Goal: Check status

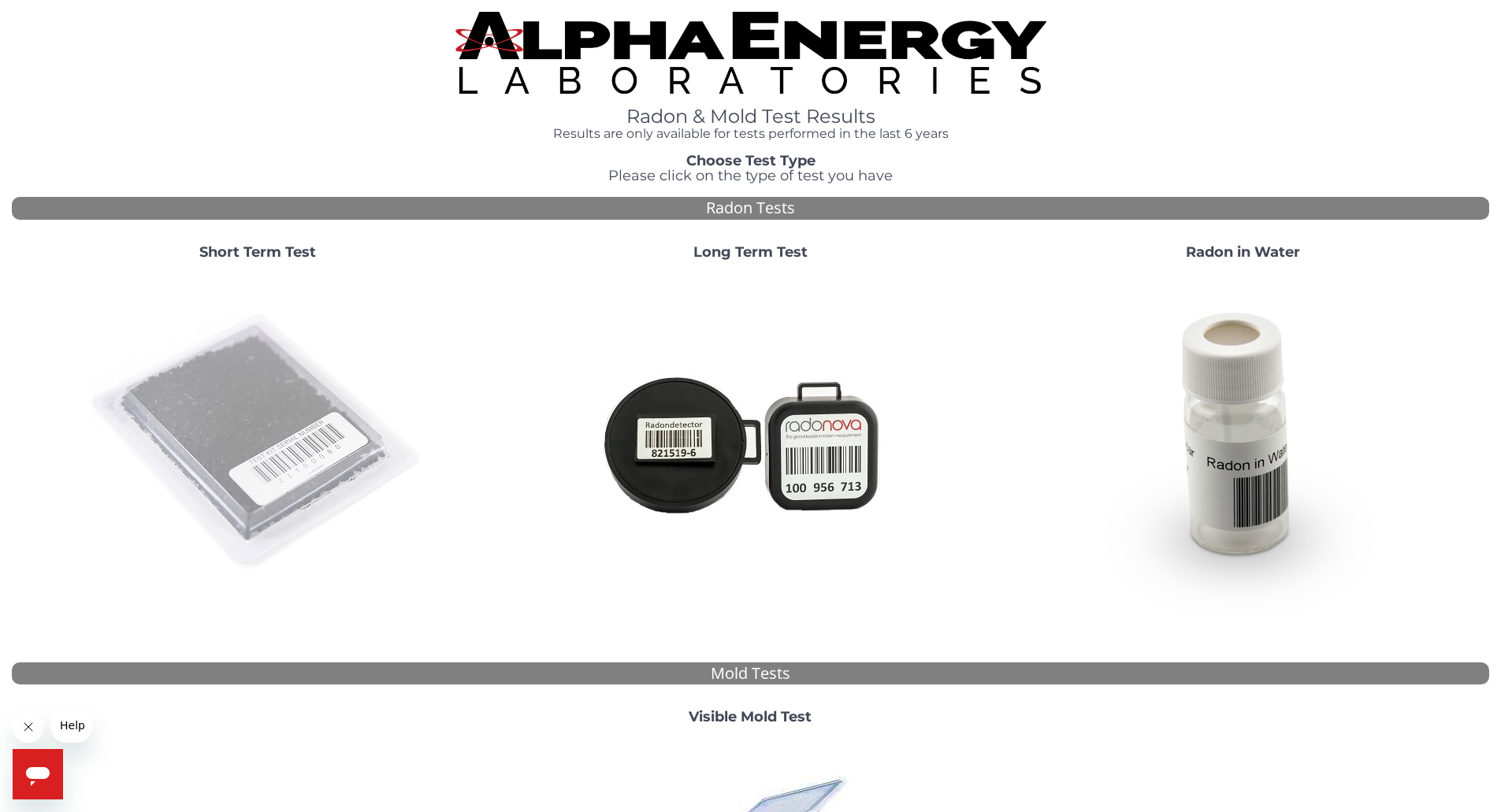
click at [225, 367] on img at bounding box center [257, 443] width 339 height 339
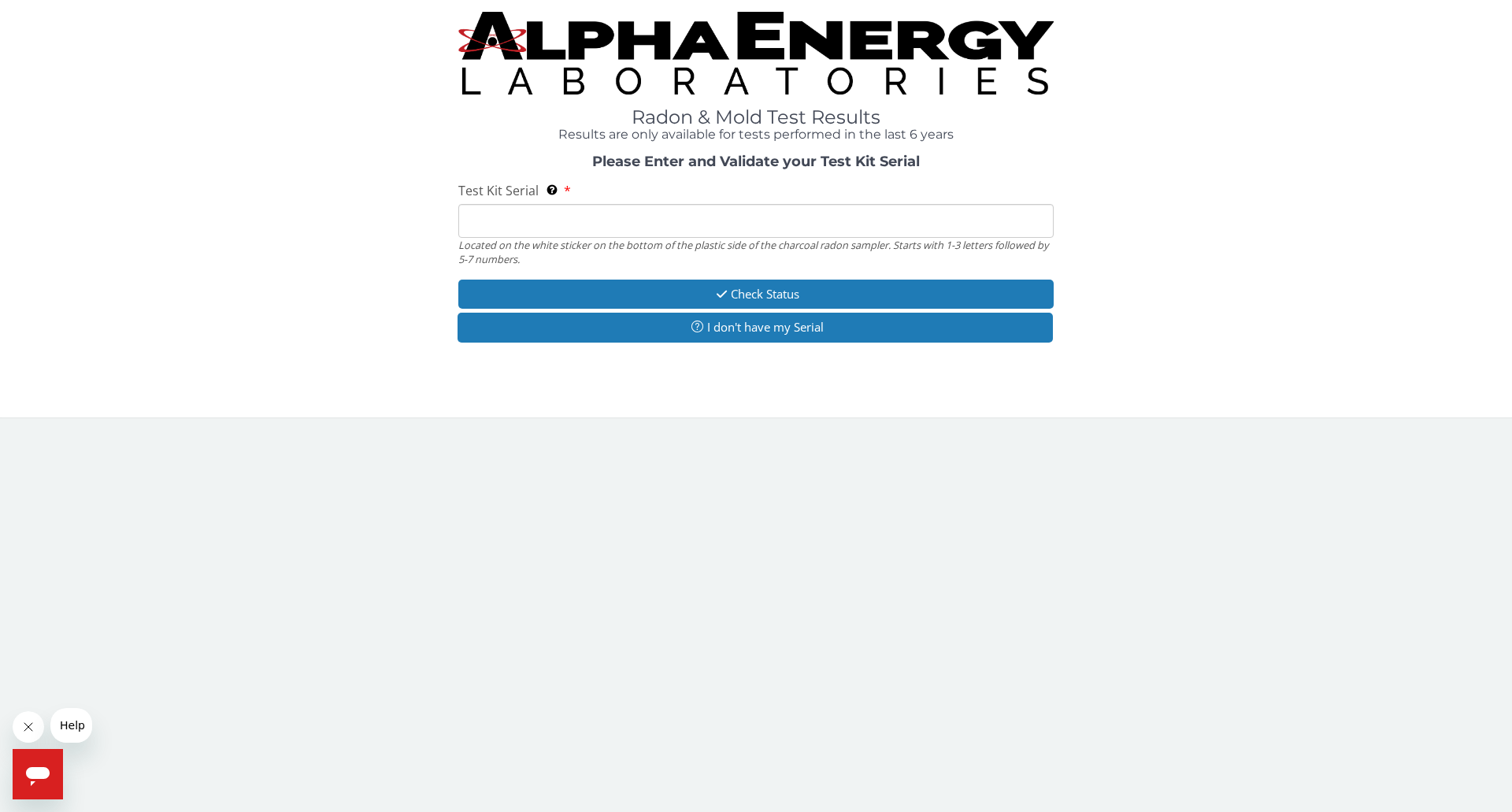
click at [574, 226] on input "Test Kit Serial Located on the white sticker on the bottom of the plastic side …" at bounding box center [756, 220] width 595 height 34
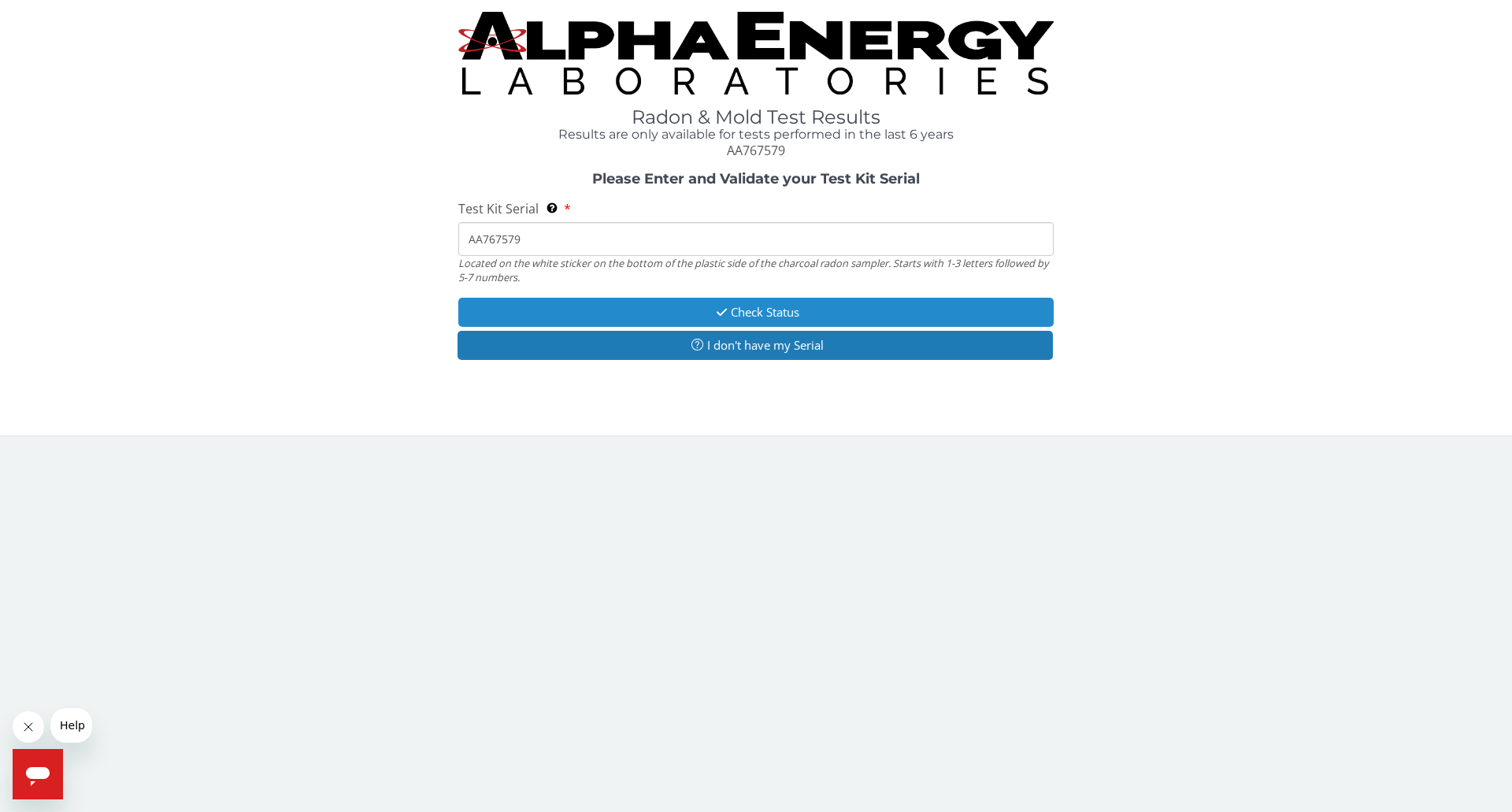
type input "AA767579"
click at [665, 305] on button "Check Status" at bounding box center [756, 312] width 595 height 29
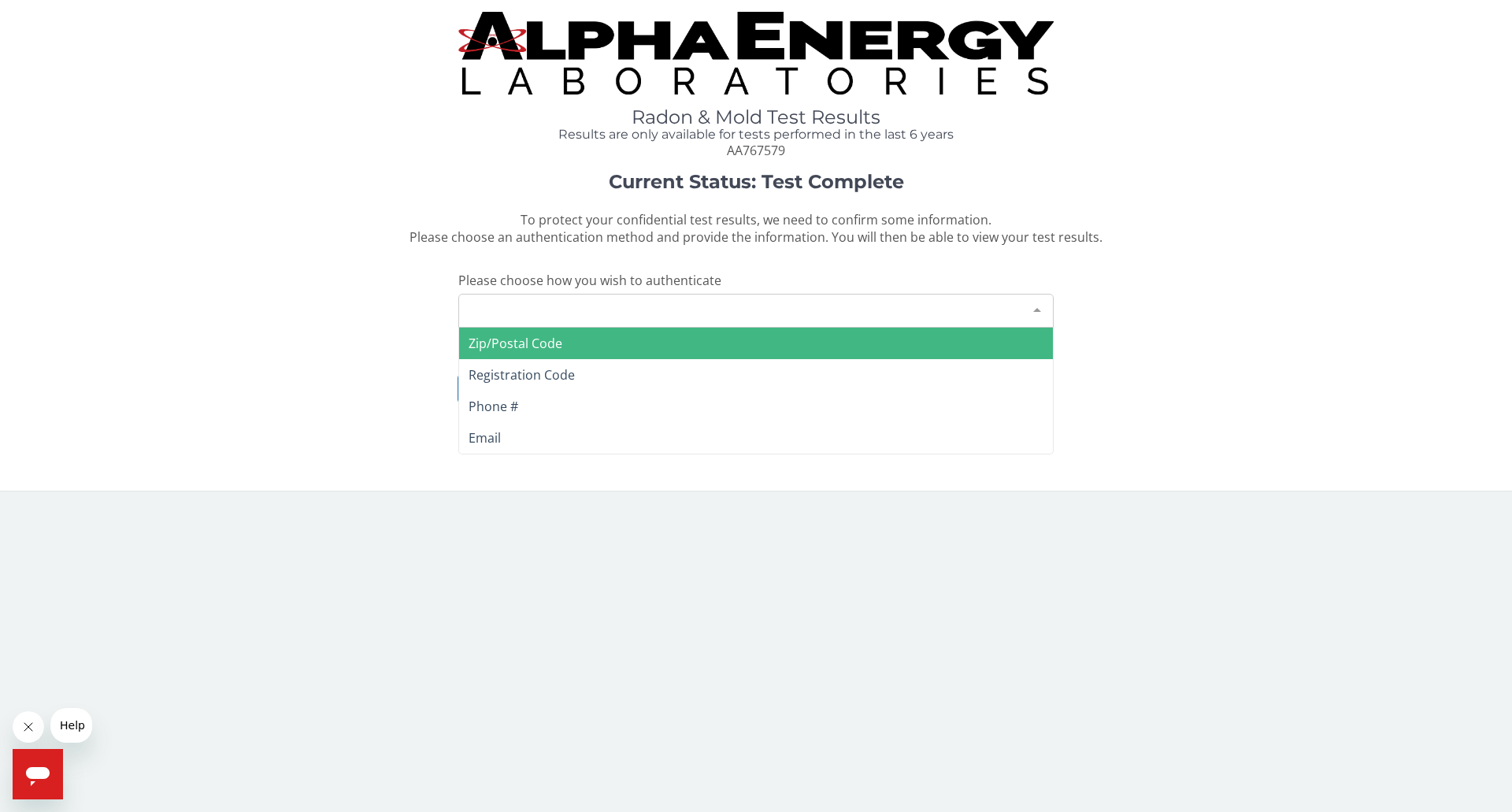
click at [665, 305] on div "Please make a selection" at bounding box center [756, 310] width 595 height 34
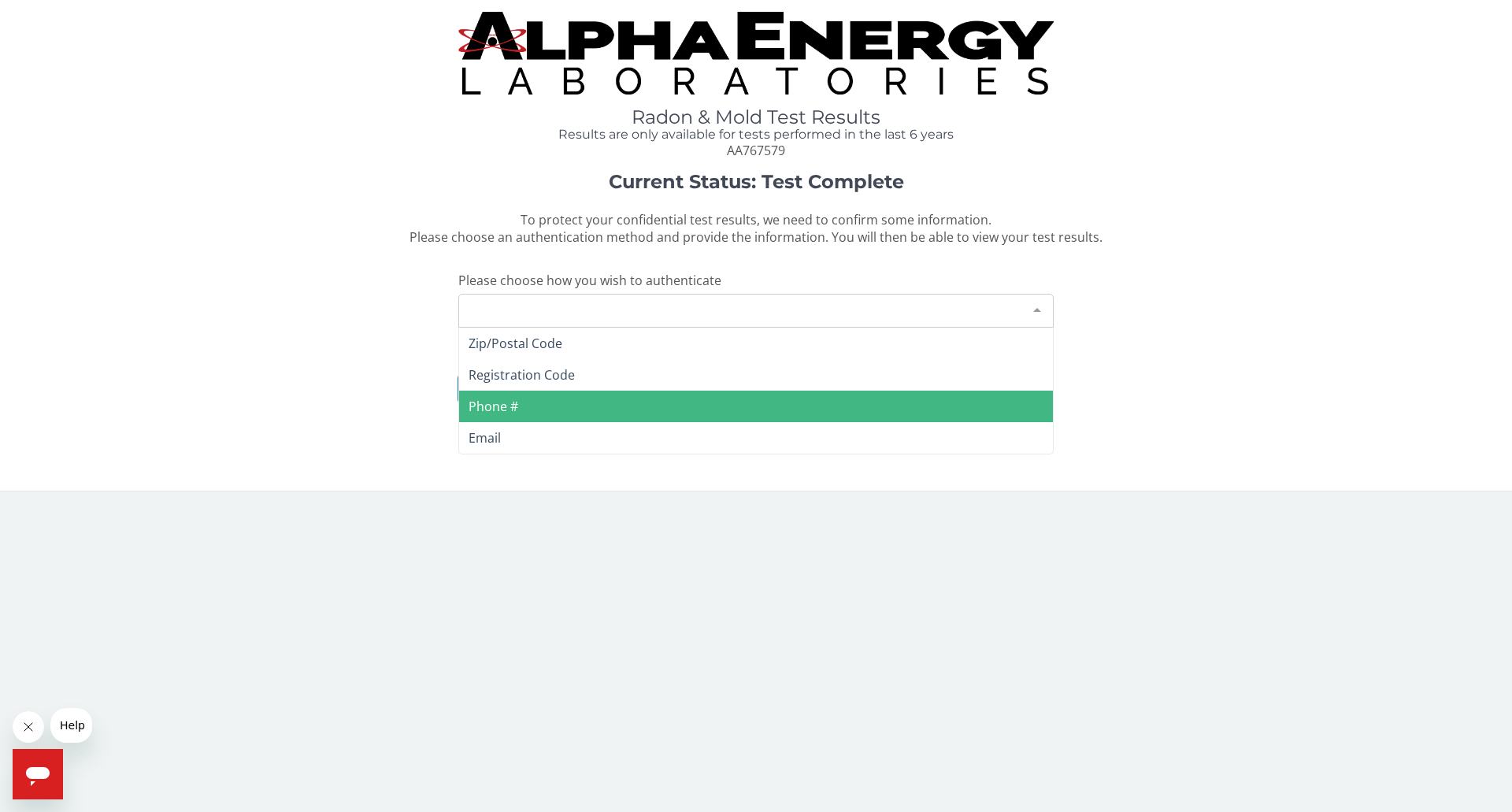
click at [595, 404] on span "Phone #" at bounding box center [756, 407] width 594 height 32
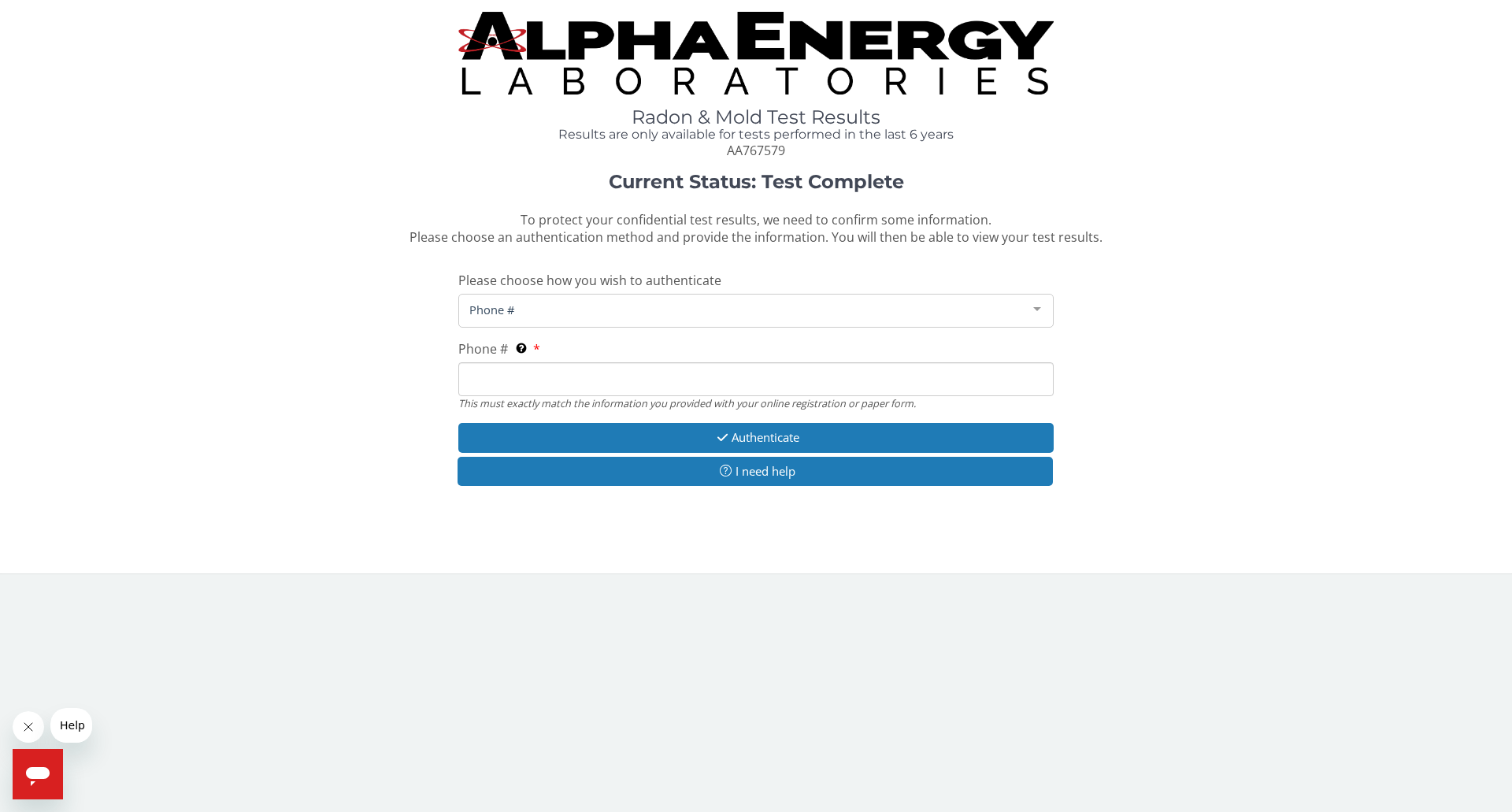
click at [568, 369] on input "Phone # This must exactly match the information you provided with your online r…" at bounding box center [756, 379] width 595 height 34
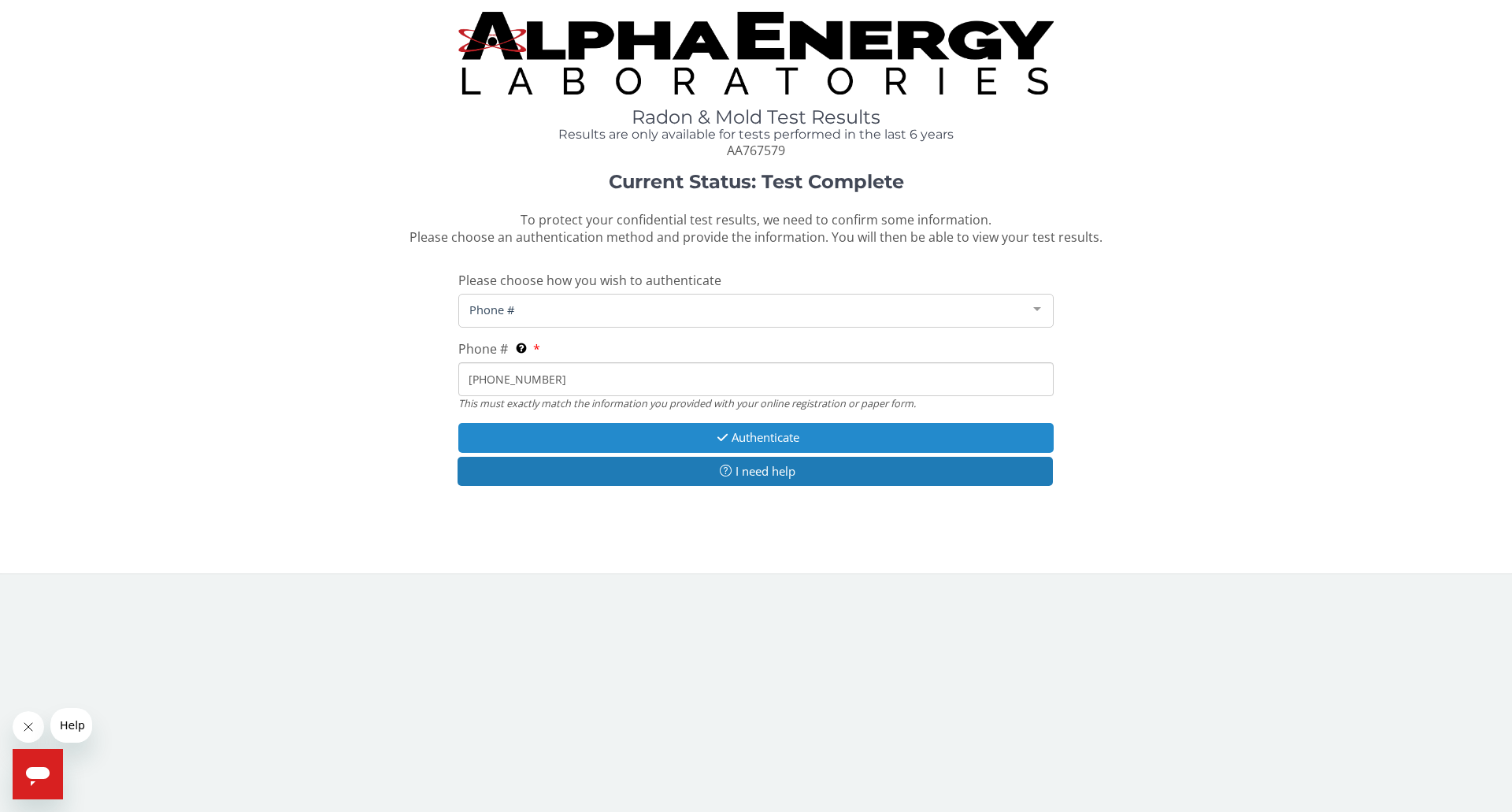
type input "[PHONE_NUMBER]"
click at [645, 440] on button "Authenticate" at bounding box center [756, 438] width 595 height 29
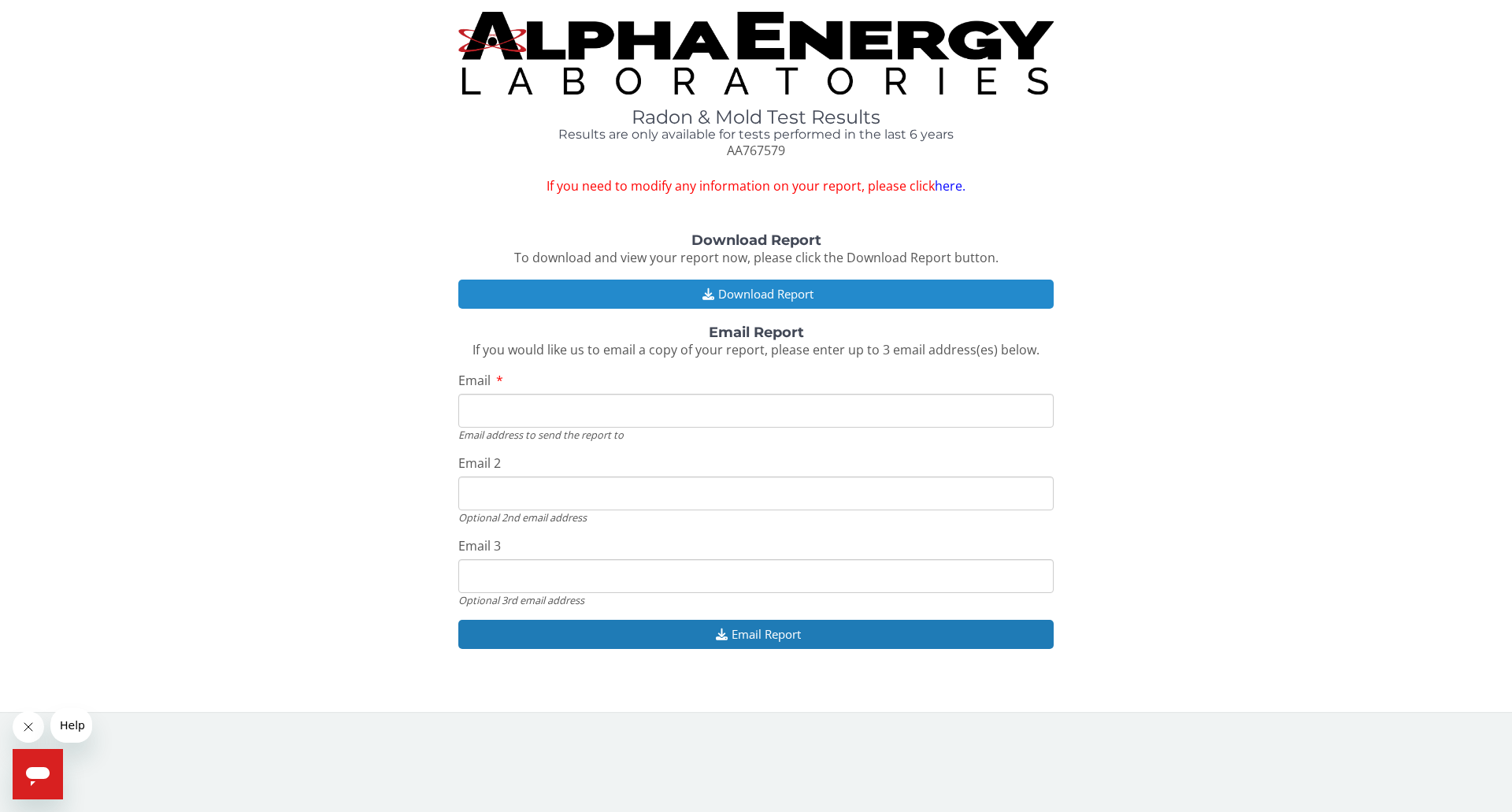
click at [645, 293] on button "Download Report" at bounding box center [756, 294] width 595 height 29
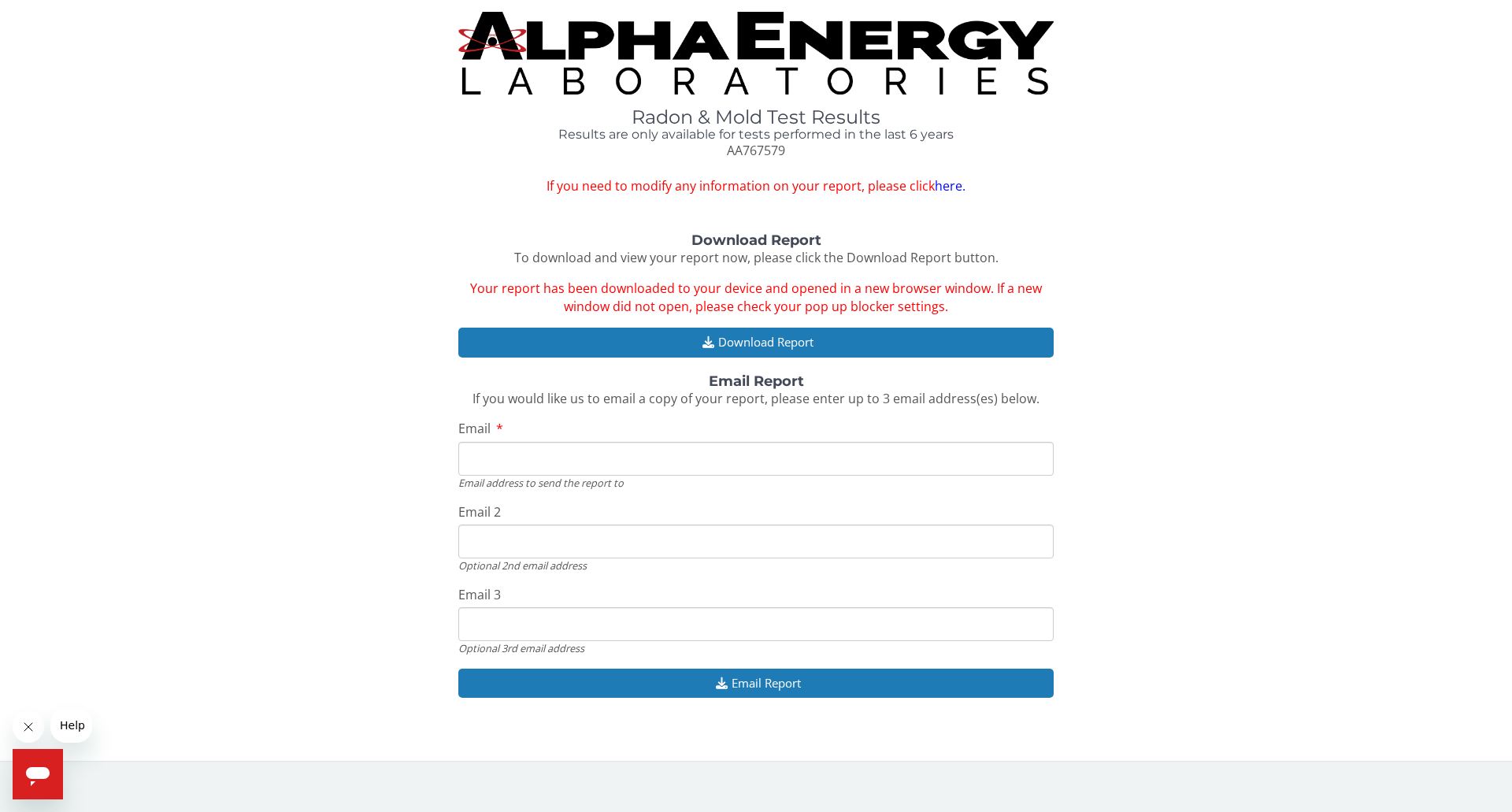
click at [498, 456] on input "Email" at bounding box center [756, 458] width 595 height 34
type input "[EMAIL_ADDRESS][DOMAIN_NAME]"
drag, startPoint x: 598, startPoint y: 542, endPoint x: 479, endPoint y: 550, distance: 119.3
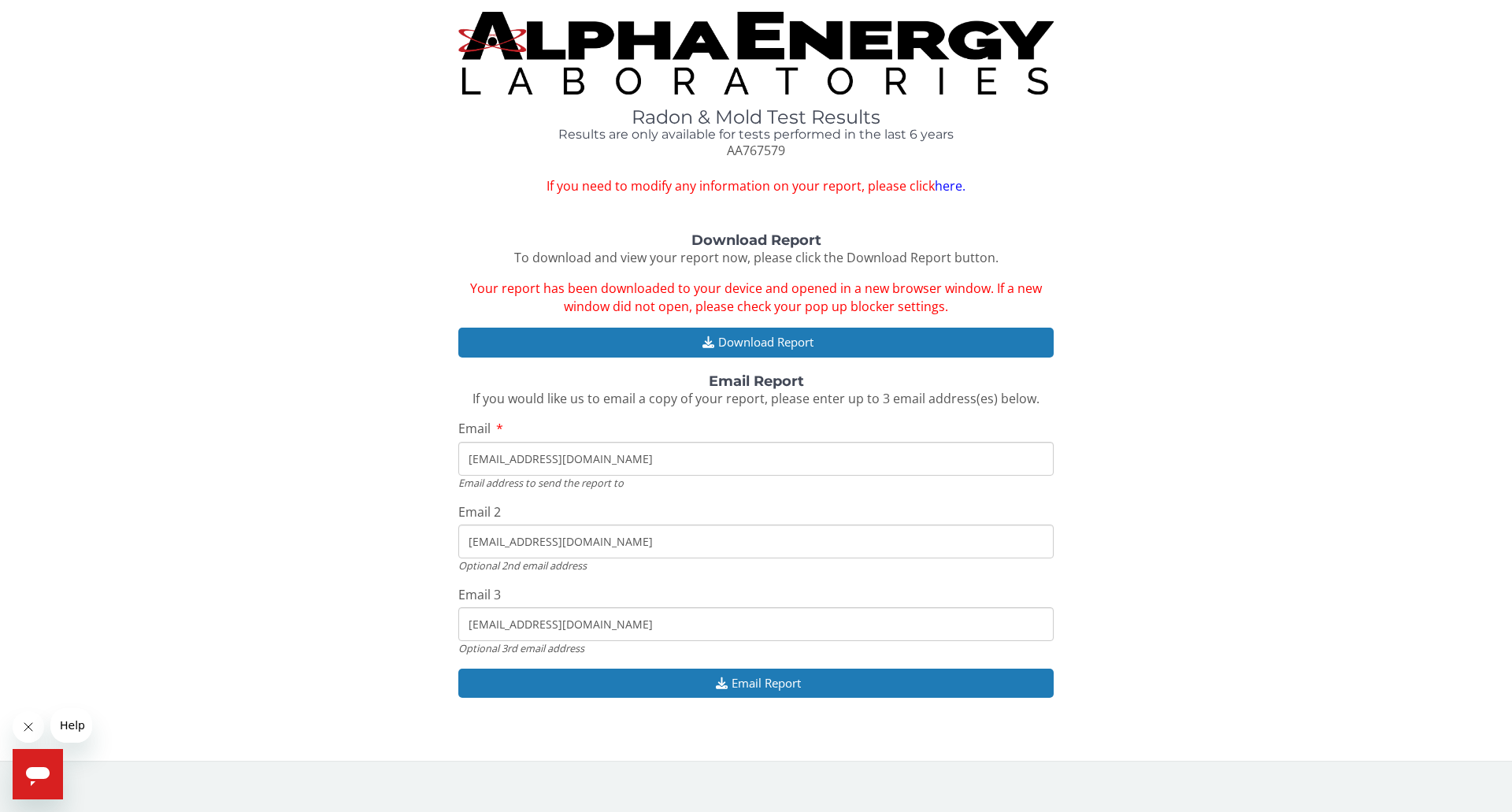
click at [479, 550] on input "[EMAIL_ADDRESS][DOMAIN_NAME]" at bounding box center [756, 542] width 595 height 34
type input "[EMAIL_ADDRESS]"
drag, startPoint x: 588, startPoint y: 540, endPoint x: 444, endPoint y: 538, distance: 144.0
click at [444, 538] on div "Download Report To download and view your report now, please click the Download…" at bounding box center [756, 473] width 1489 height 482
type input "[EMAIL_ADDRESS][DOMAIN_NAME]"
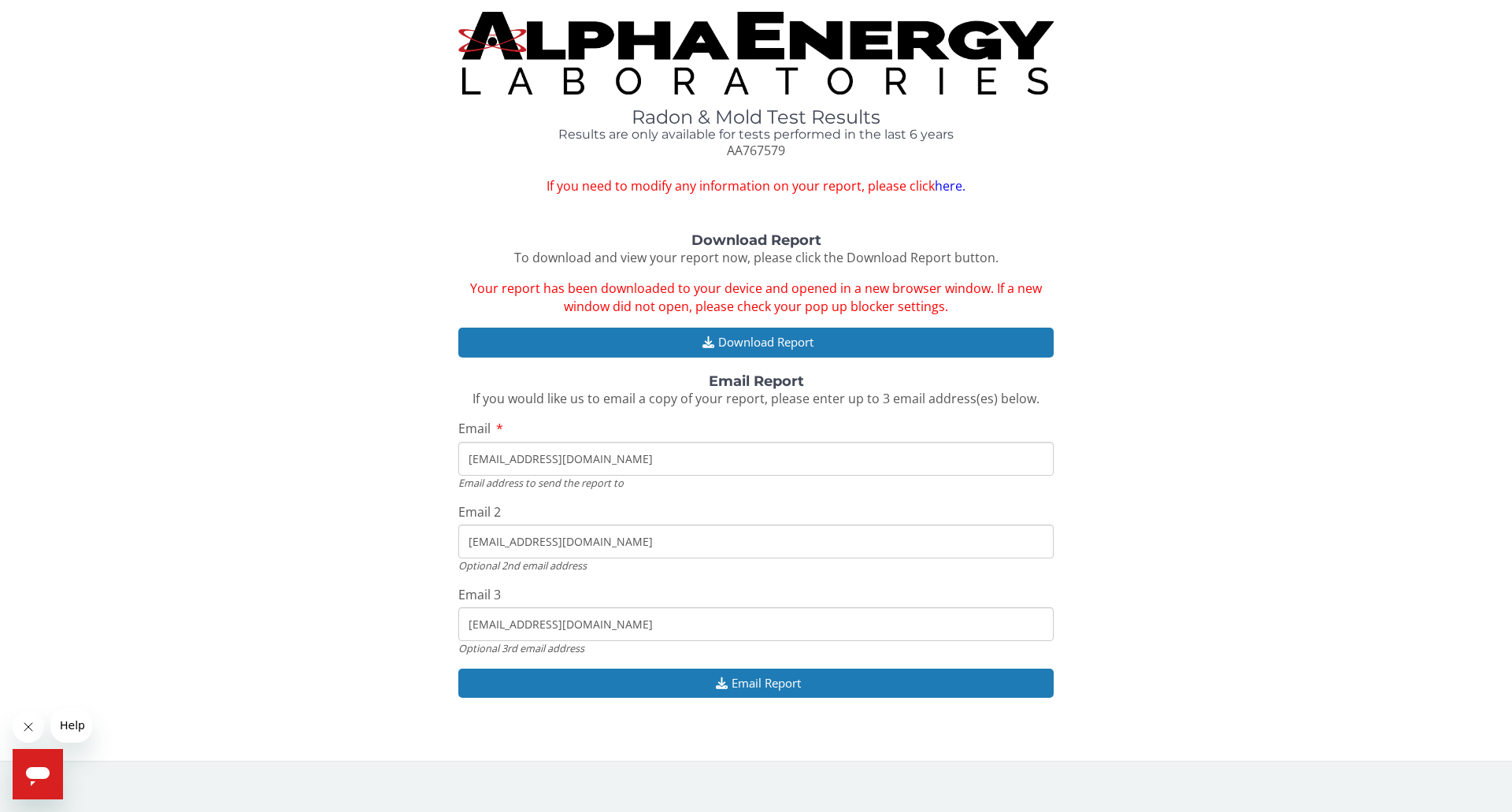
drag, startPoint x: 586, startPoint y: 631, endPoint x: 477, endPoint y: 637, distance: 109.2
click at [477, 637] on input "[EMAIL_ADDRESS][DOMAIN_NAME]" at bounding box center [756, 624] width 595 height 34
type input "k"
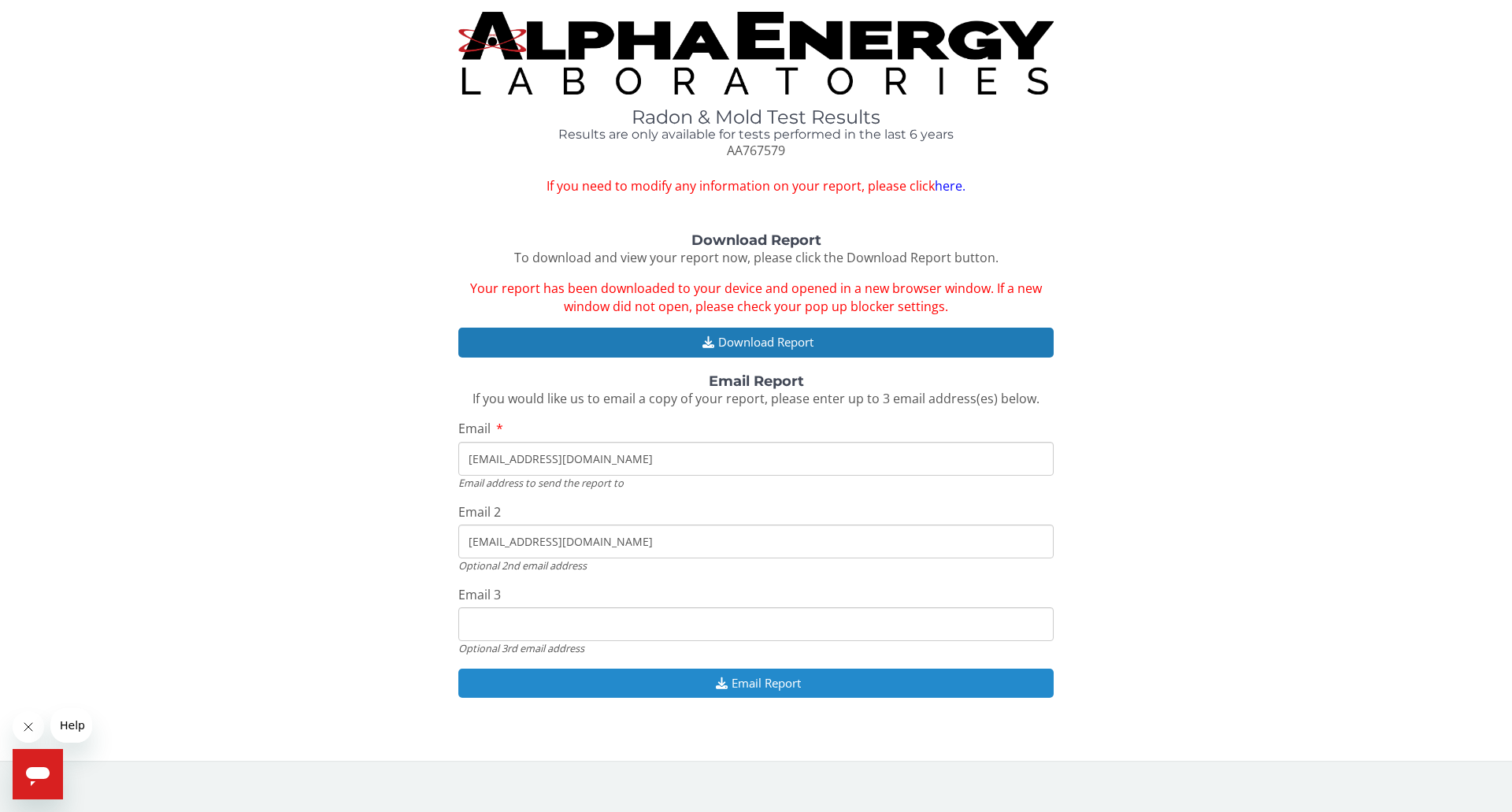
click at [571, 685] on button "Email Report" at bounding box center [756, 683] width 595 height 29
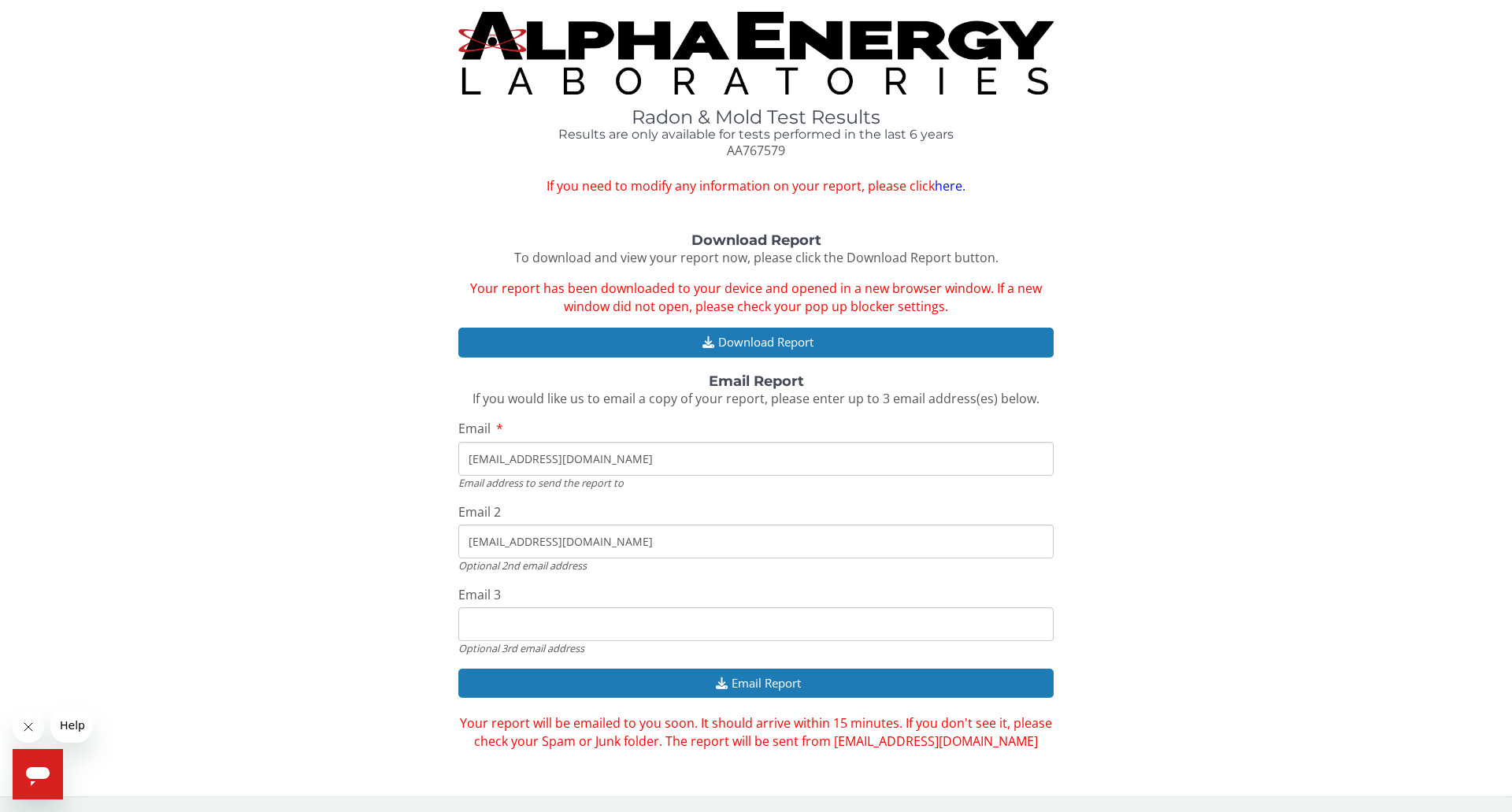
click at [946, 183] on link "here." at bounding box center [950, 186] width 31 height 17
